Goal: Task Accomplishment & Management: Use online tool/utility

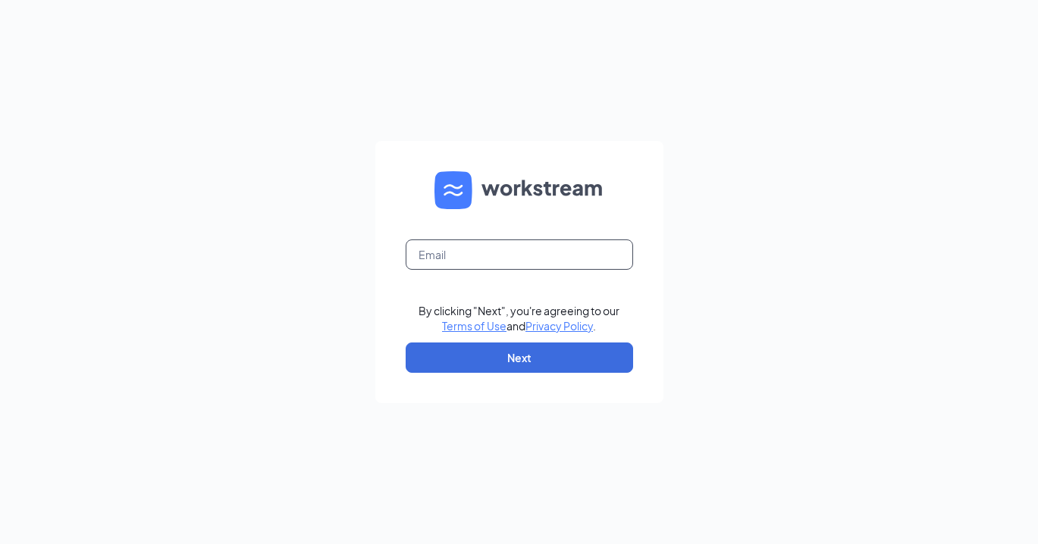
click at [467, 254] on input "text" at bounding box center [519, 255] width 227 height 30
type input "[PERSON_NAME][EMAIL_ADDRESS][DOMAIN_NAME]"
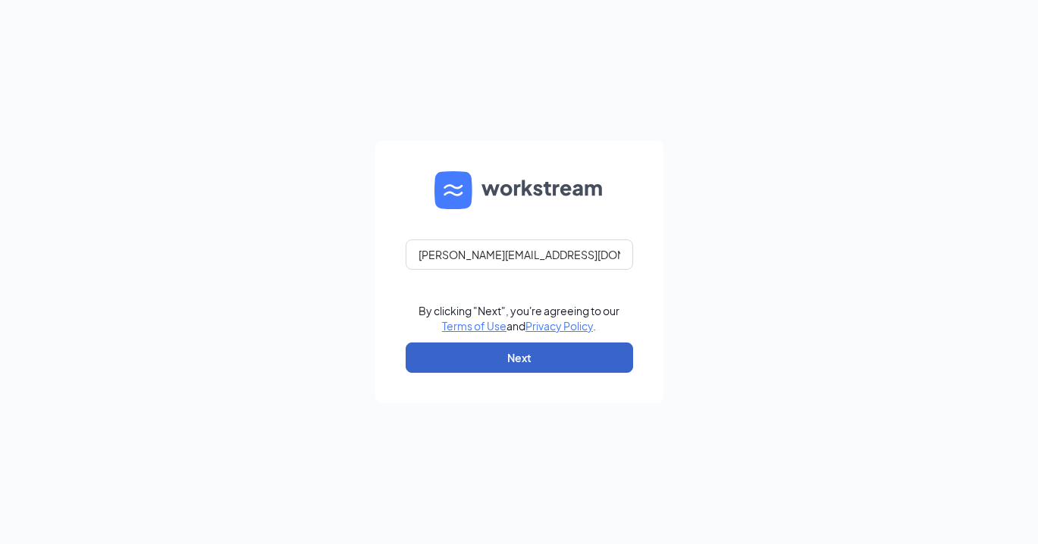
click at [511, 366] on button "Next" at bounding box center [519, 358] width 227 height 30
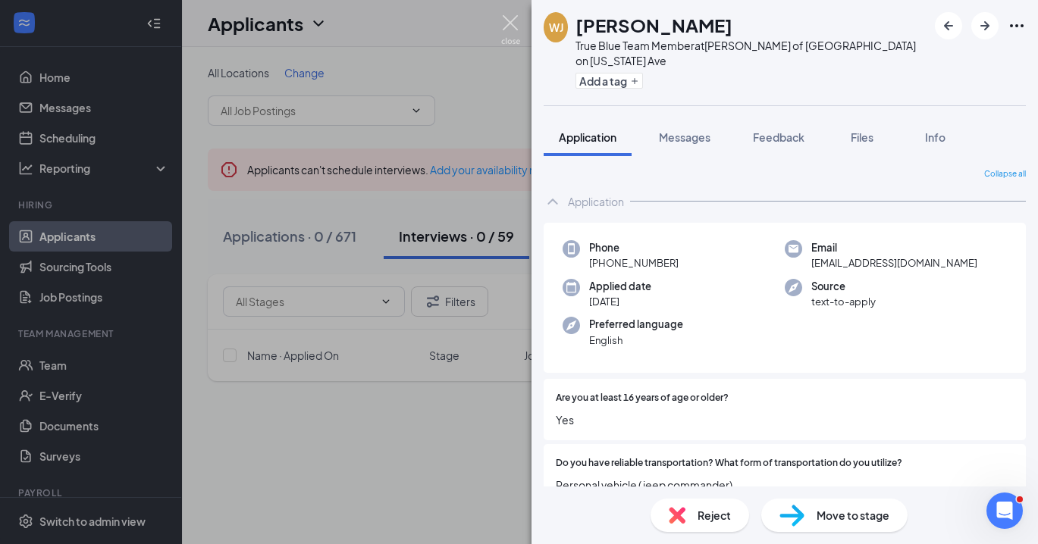
click at [509, 29] on img at bounding box center [510, 30] width 19 height 30
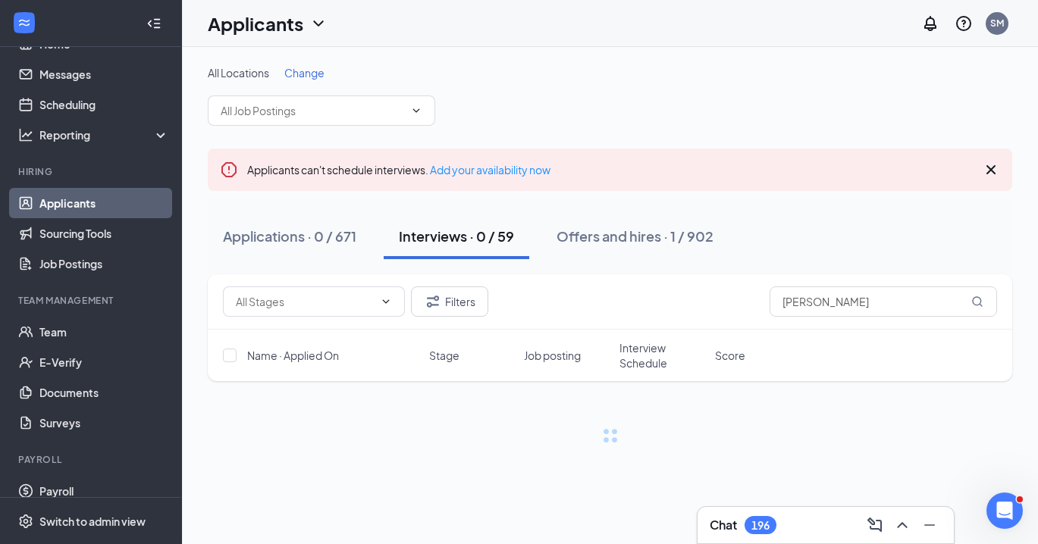
scroll to position [79, 0]
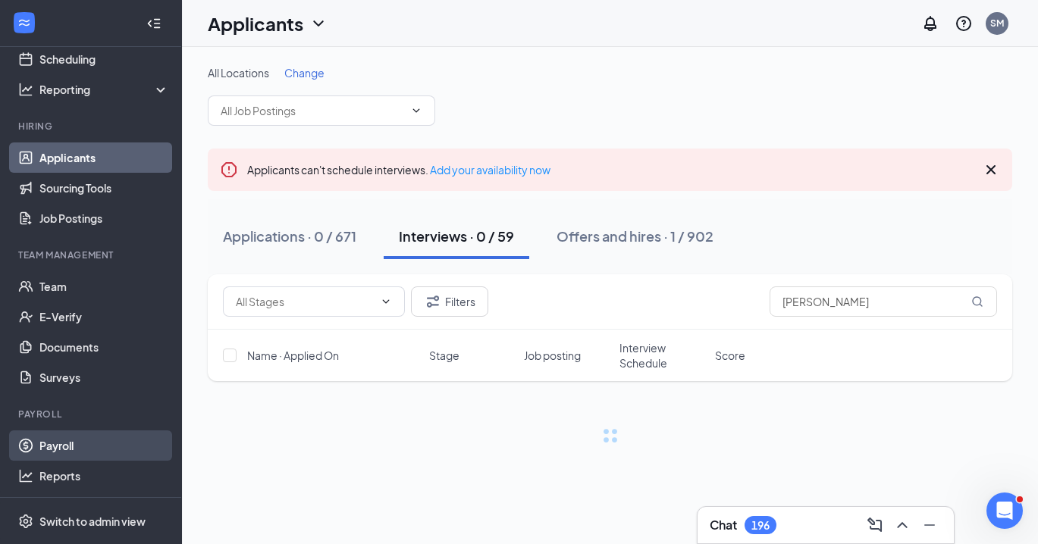
click at [121, 454] on link "Payroll" at bounding box center [104, 446] width 130 height 30
